Goal: Task Accomplishment & Management: Manage account settings

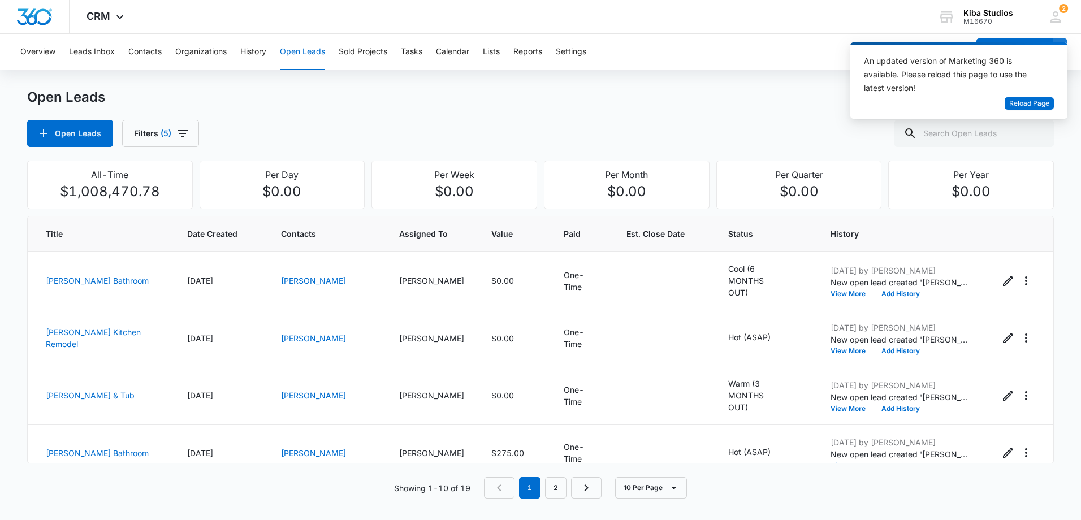
click at [1030, 96] on div "An updated version of Marketing 360 is available. Please reload this page to us…" at bounding box center [952, 75] width 176 height 43
click at [1034, 101] on span "Reload Page" at bounding box center [1029, 103] width 40 height 11
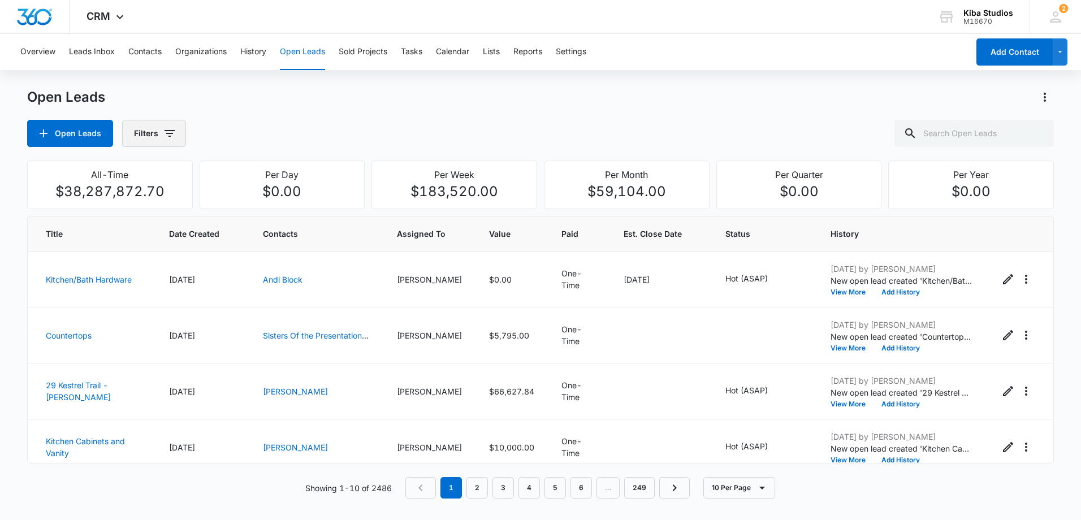
click at [171, 132] on icon "button" at bounding box center [170, 134] width 14 height 14
click at [256, 208] on icon "Show Assigned To filters" at bounding box center [256, 204] width 14 height 14
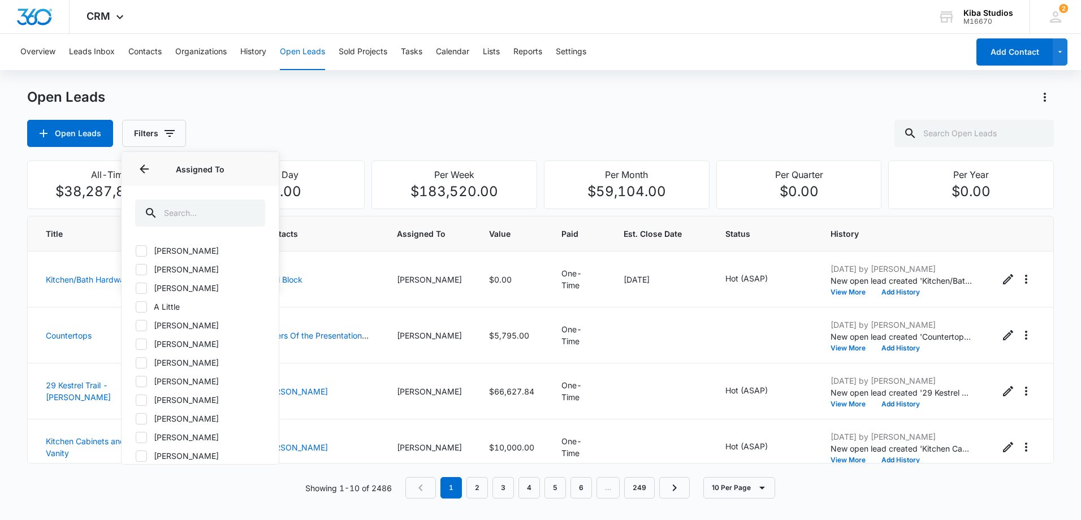
click at [146, 359] on icon at bounding box center [141, 363] width 10 height 10
click at [136, 362] on input "[PERSON_NAME]" at bounding box center [135, 362] width 1 height 1
checkbox input "true"
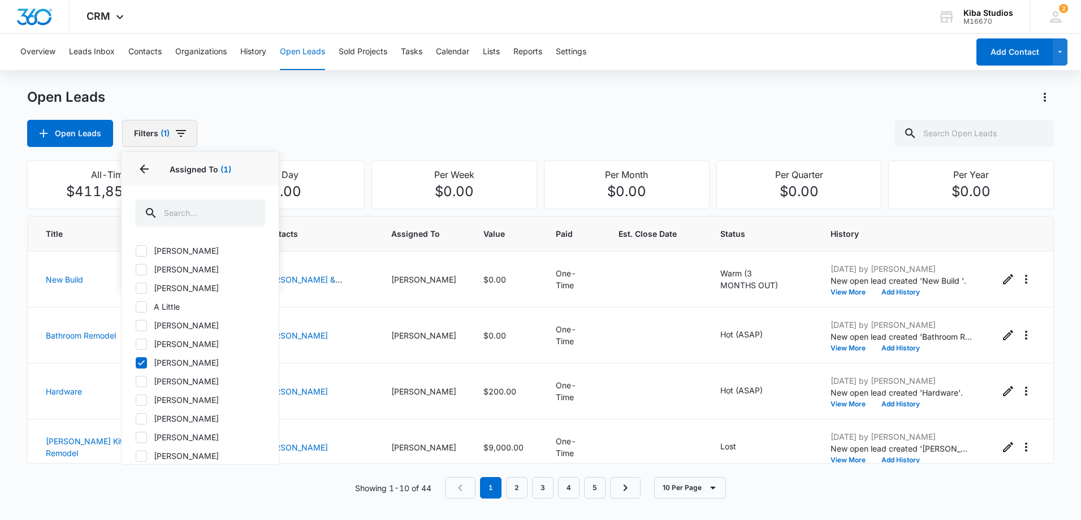
click at [183, 138] on icon "button" at bounding box center [181, 134] width 14 height 14
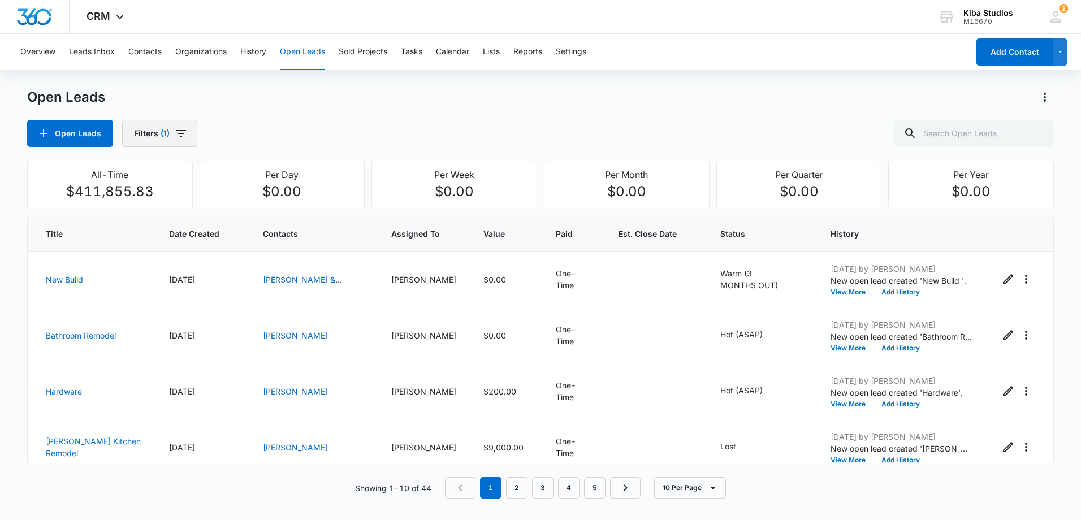
click at [182, 131] on icon "button" at bounding box center [181, 133] width 10 height 7
click at [256, 232] on icon "Show Open Lead Status filters" at bounding box center [256, 234] width 3 height 6
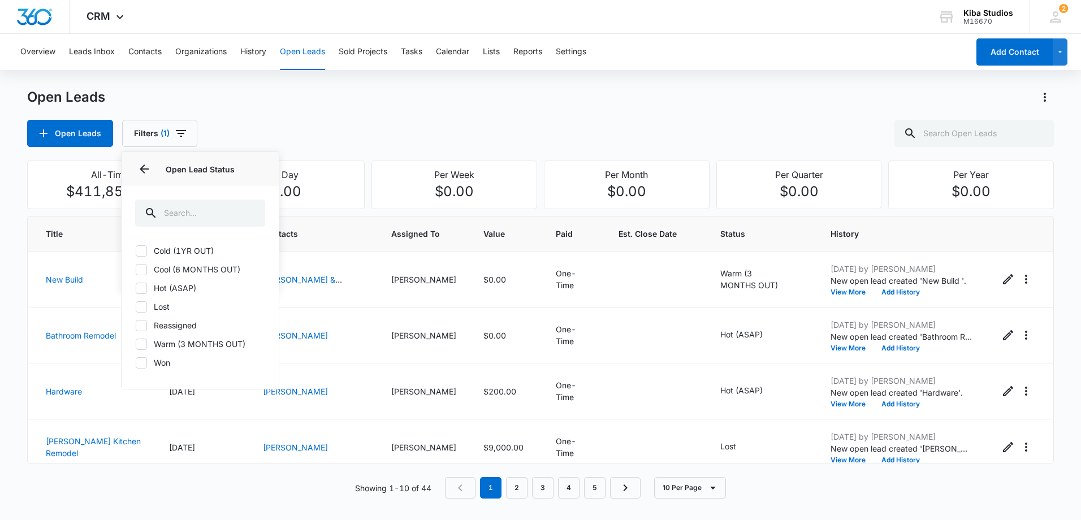
click at [148, 306] on label "Lost" at bounding box center [200, 307] width 130 height 12
click at [136, 306] on input "Lost" at bounding box center [135, 306] width 1 height 1
checkbox input "true"
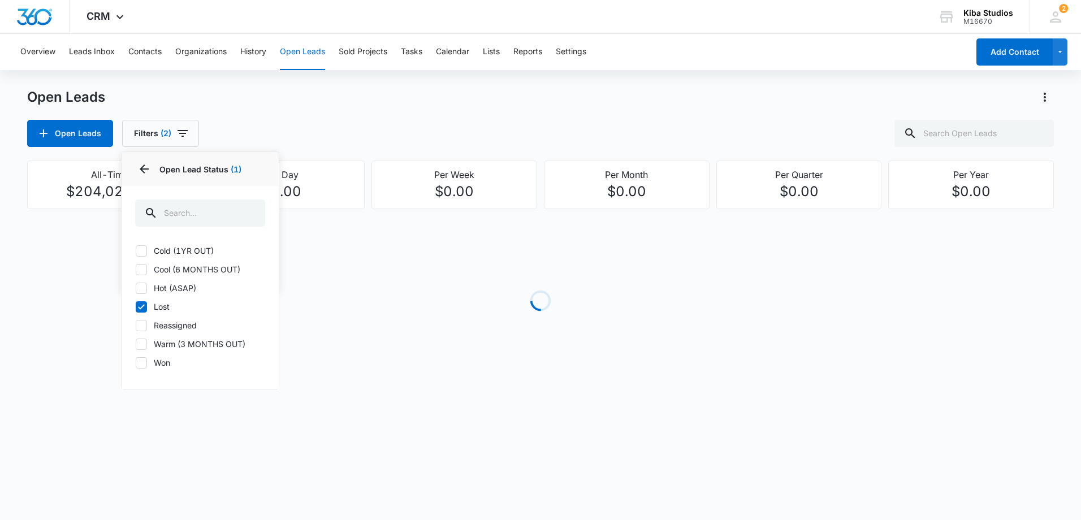
click at [478, 110] on div "Open Leads Open Leads Filters (2) Assigned By Assigned To 1 Open Lead Status 1 …" at bounding box center [540, 117] width 1027 height 59
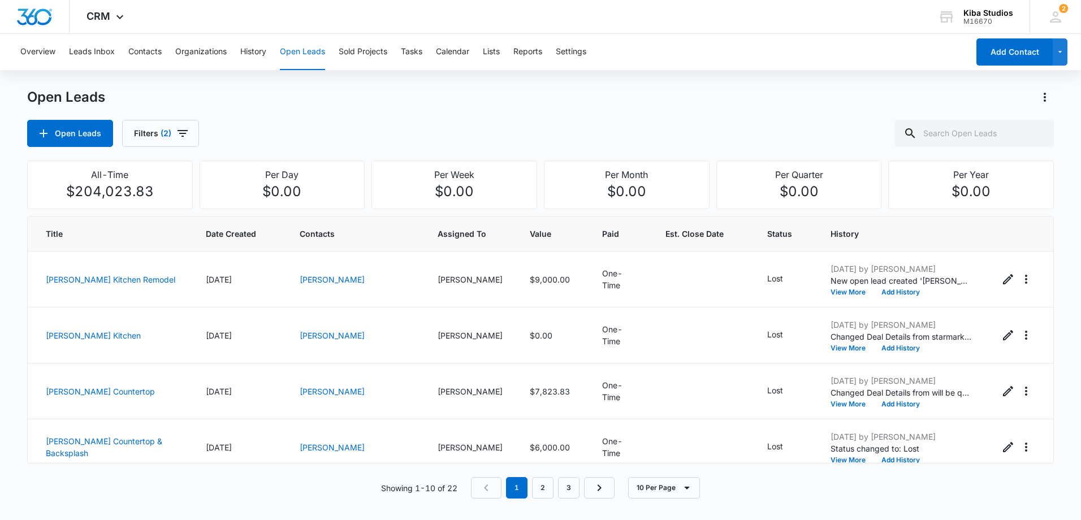
click at [548, 144] on div "Open Leads Filters (2)" at bounding box center [540, 133] width 1027 height 27
click at [545, 140] on div "Open Leads Filters (2)" at bounding box center [540, 133] width 1027 height 27
click at [541, 139] on div "Open Leads Filters (2)" at bounding box center [540, 133] width 1027 height 27
click at [963, 129] on input "text" at bounding box center [974, 133] width 159 height 27
click at [977, 129] on input "text" at bounding box center [974, 133] width 159 height 27
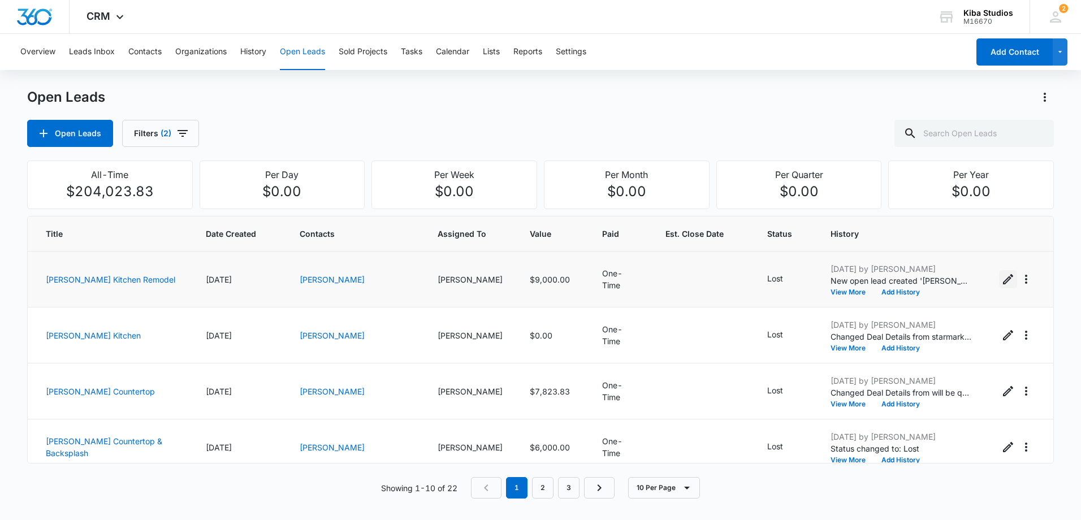
click at [1003, 279] on icon "Edit Open Lead" at bounding box center [1008, 279] width 10 height 10
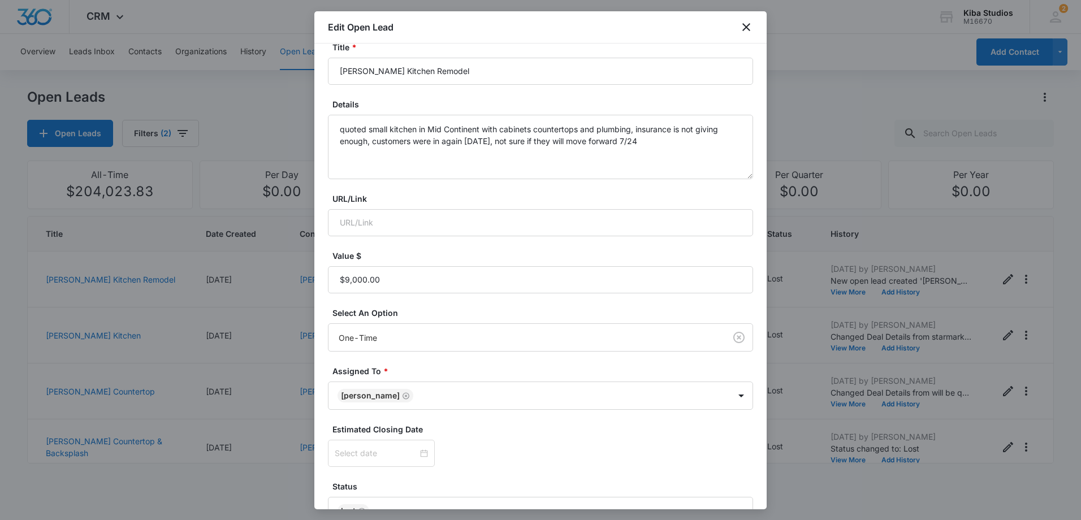
scroll to position [144, 0]
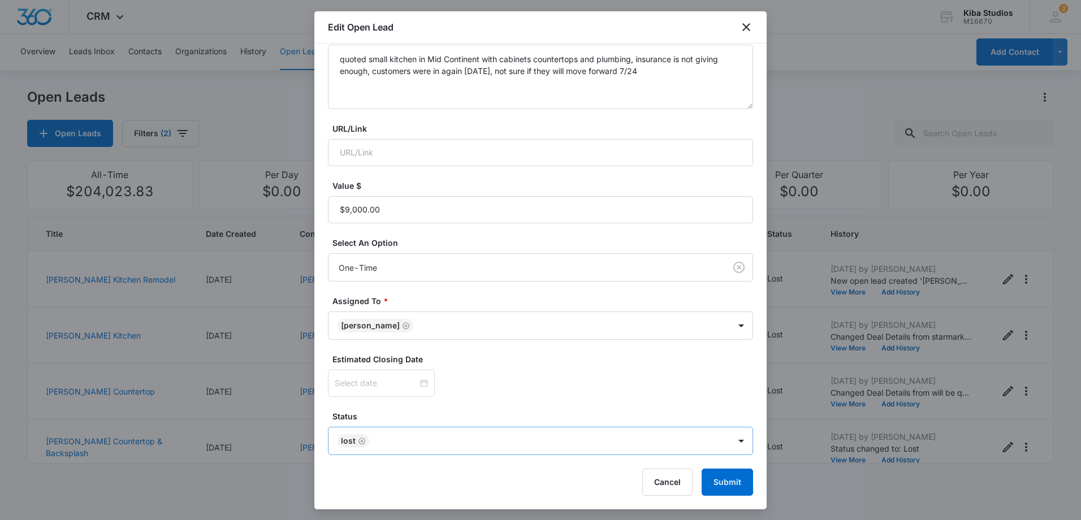
click at [360, 439] on icon "Remove Lost" at bounding box center [362, 441] width 8 height 8
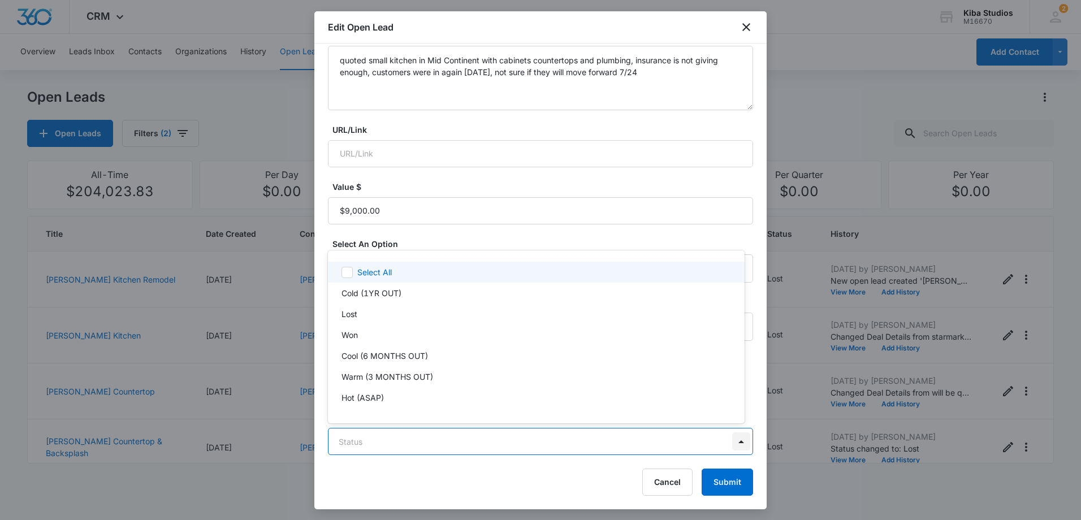
click at [735, 439] on body "CRM Apps Reputation Websites Forms CRM Email Social Scheduling Content Ads Inte…" at bounding box center [540, 260] width 1081 height 520
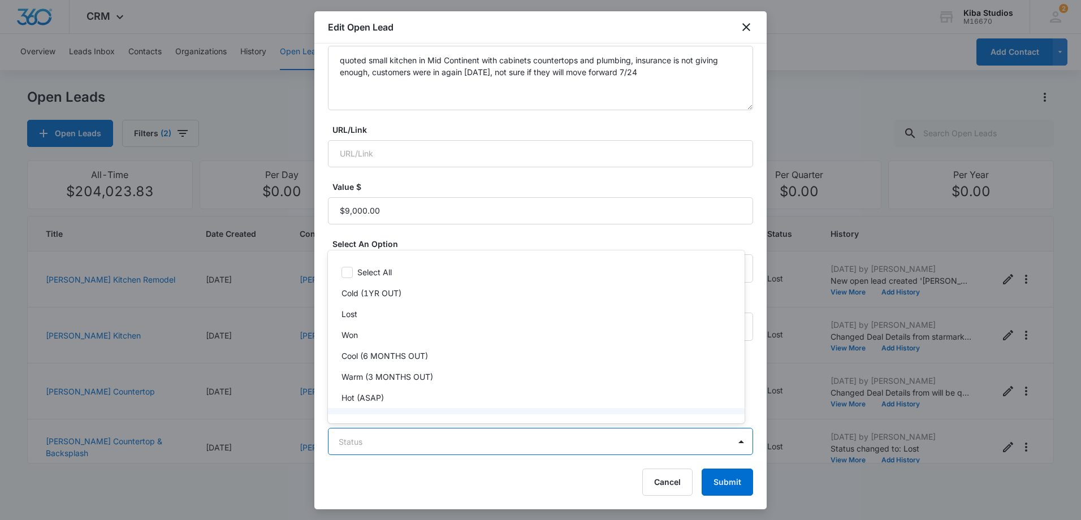
scroll to position [17, 0]
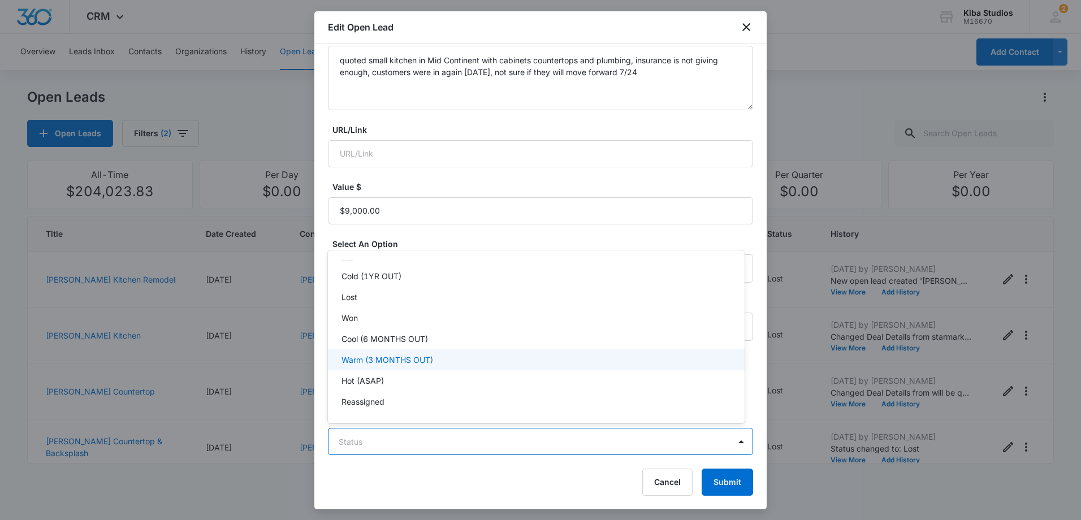
click at [438, 356] on div "Warm (3 MONTHS OUT)" at bounding box center [535, 360] width 387 height 12
click at [748, 481] on div at bounding box center [540, 260] width 1081 height 520
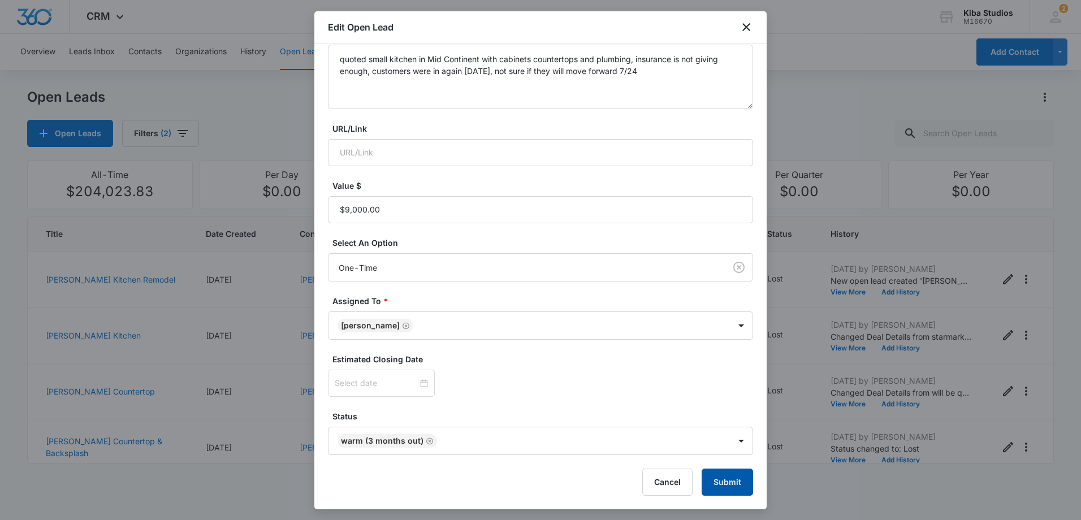
click at [734, 482] on button "Submit" at bounding box center [727, 482] width 51 height 27
